Goal: Navigation & Orientation: Find specific page/section

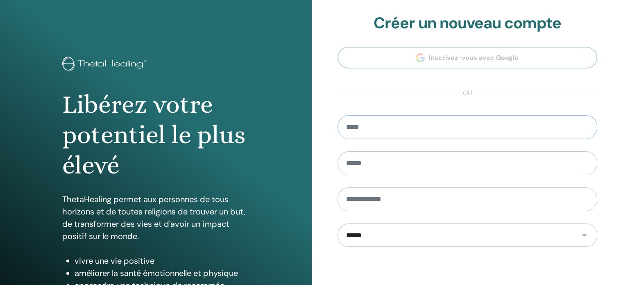
click at [444, 129] on input "email" at bounding box center [468, 127] width 260 height 24
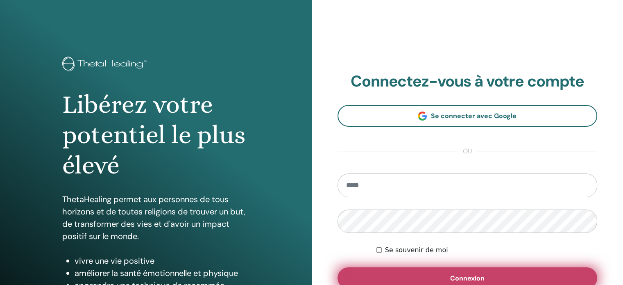
type input "**********"
click at [408, 275] on button "Connexion" at bounding box center [468, 277] width 260 height 21
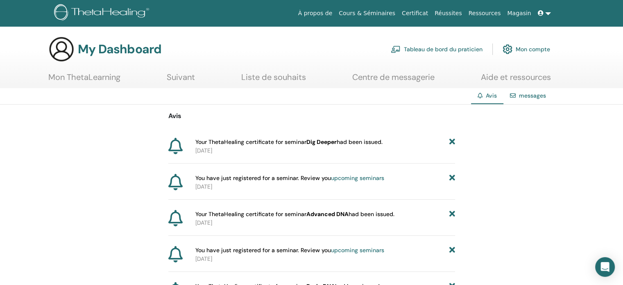
click at [457, 52] on link "Tableau de bord du praticien" at bounding box center [437, 49] width 92 height 18
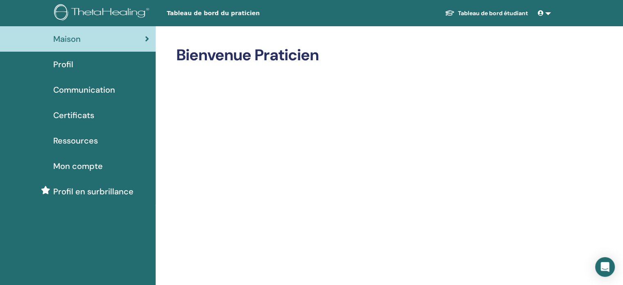
click at [86, 116] on span "Certificats" at bounding box center [73, 115] width 41 height 12
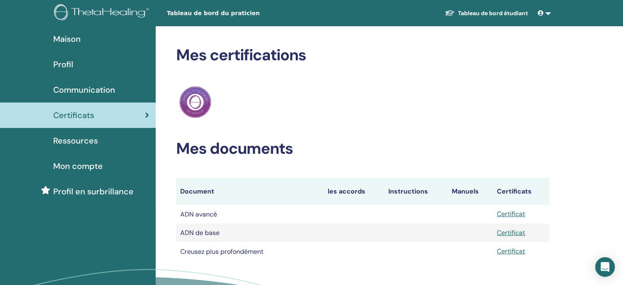
scroll to position [41, 0]
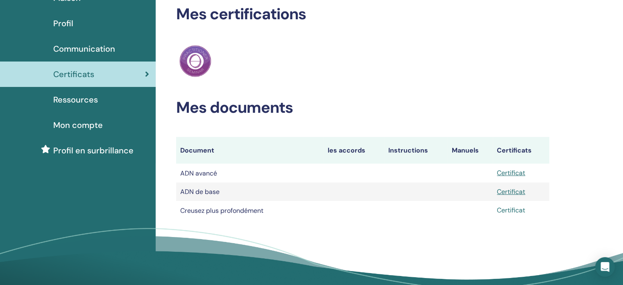
click at [511, 213] on font "Certificat" at bounding box center [511, 210] width 28 height 9
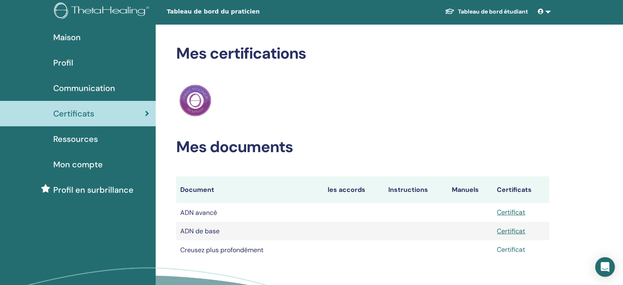
scroll to position [0, 0]
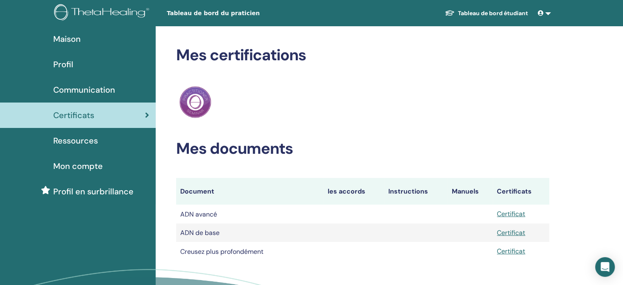
click at [91, 64] on div "Profil" at bounding box center [78, 64] width 143 height 12
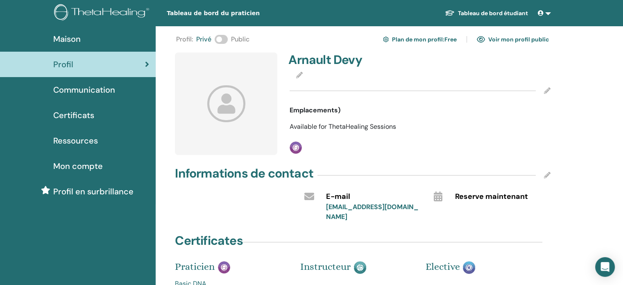
click at [91, 92] on span "Communication" at bounding box center [84, 90] width 62 height 12
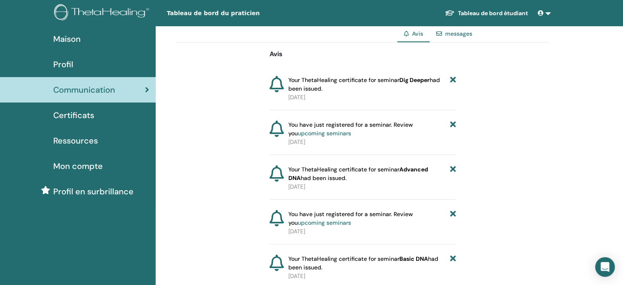
click at [90, 114] on span "Certificats" at bounding box center [73, 115] width 41 height 12
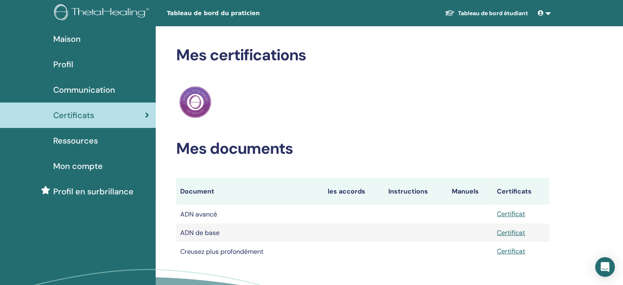
drag, startPoint x: 86, startPoint y: 133, endPoint x: 86, endPoint y: 138, distance: 4.9
click at [86, 138] on font "Ressources" at bounding box center [75, 140] width 45 height 11
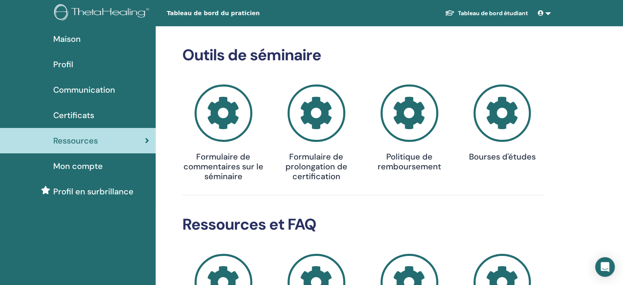
click at [75, 164] on font "Mon compte" at bounding box center [78, 166] width 50 height 11
click at [79, 36] on font "Maison" at bounding box center [66, 39] width 27 height 11
